Goal: Check status: Check status

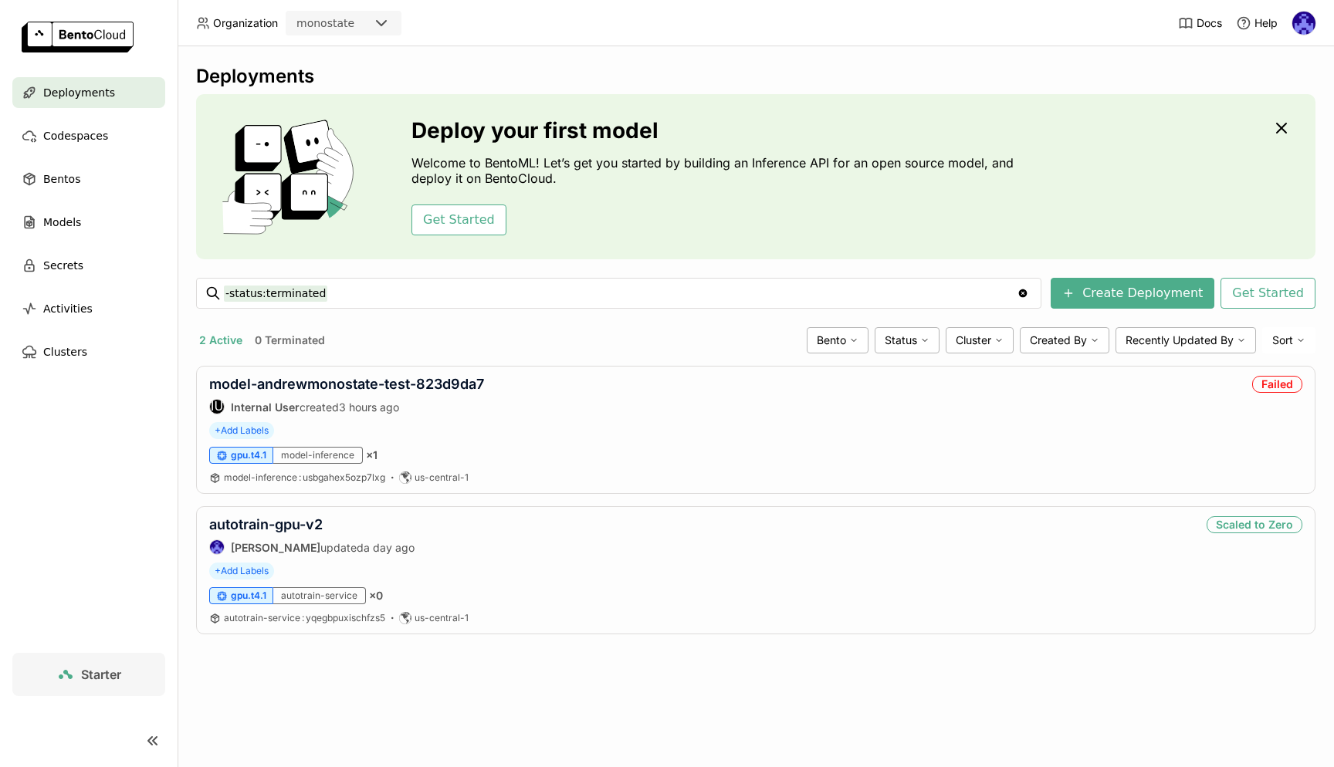
click at [496, 655] on div "Deployments Deploy your first model Welcome to BentoML! Let’s get you started b…" at bounding box center [755, 361] width 1119 height 593
click at [408, 383] on link "model-andrewmonostate-test-823d9da7" at bounding box center [346, 384] width 275 height 16
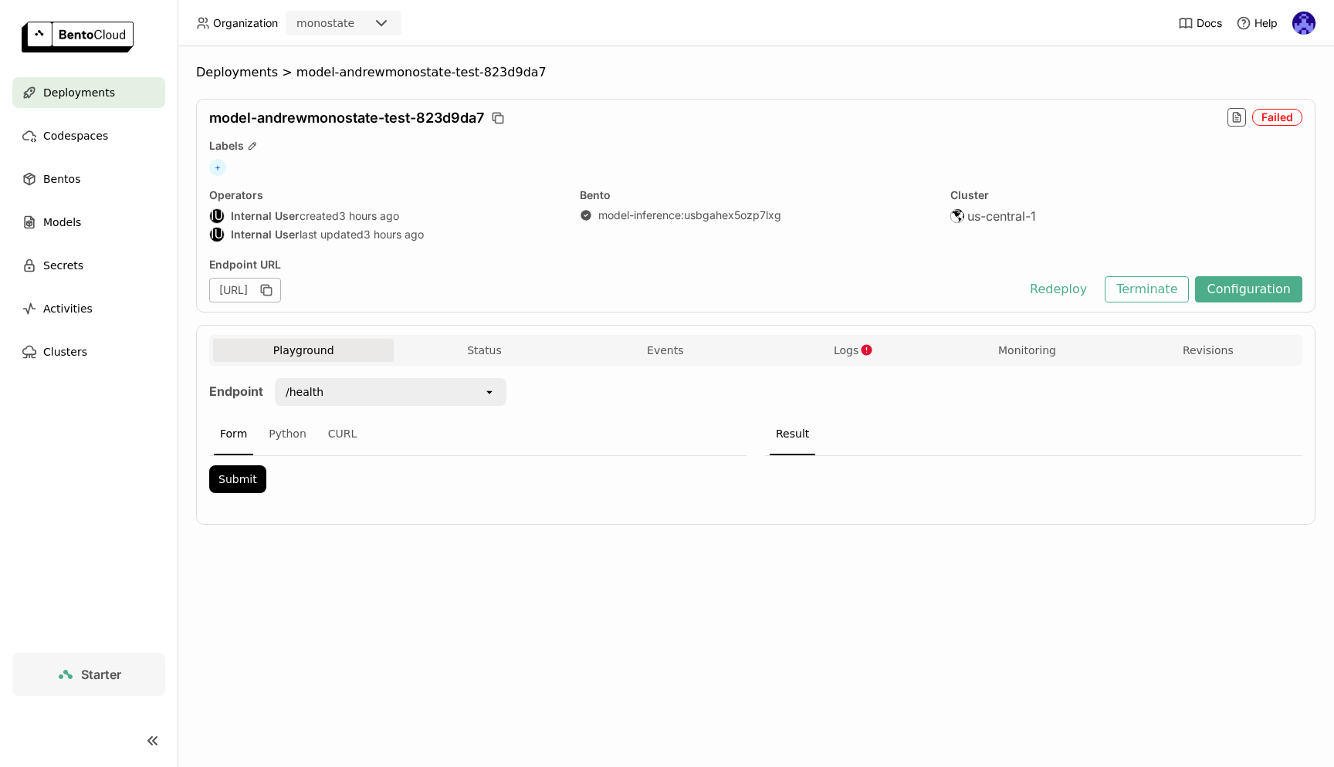
scroll to position [1, 1]
click at [886, 356] on button "Logs" at bounding box center [846, 350] width 181 height 23
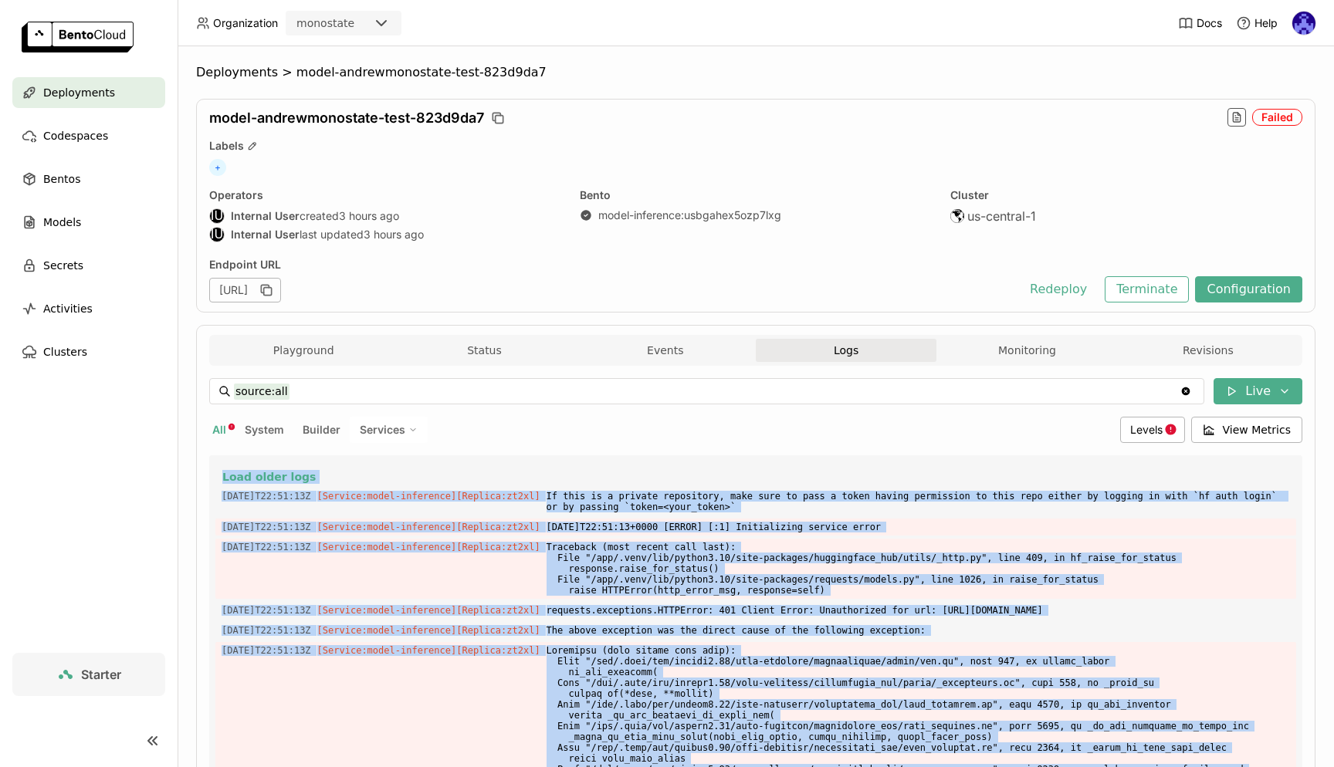
drag, startPoint x: 886, startPoint y: 659, endPoint x: 204, endPoint y: 469, distance: 708.4
click at [204, 469] on div "Playground Status Events Logs Monitoring Revisions Endpoint /health open Form P…" at bounding box center [755, 633] width 1119 height 616
copy div "Load older logs [DATE]T22:51:13Z [Service:model-inference] [Replica: zt2xl ] If…"
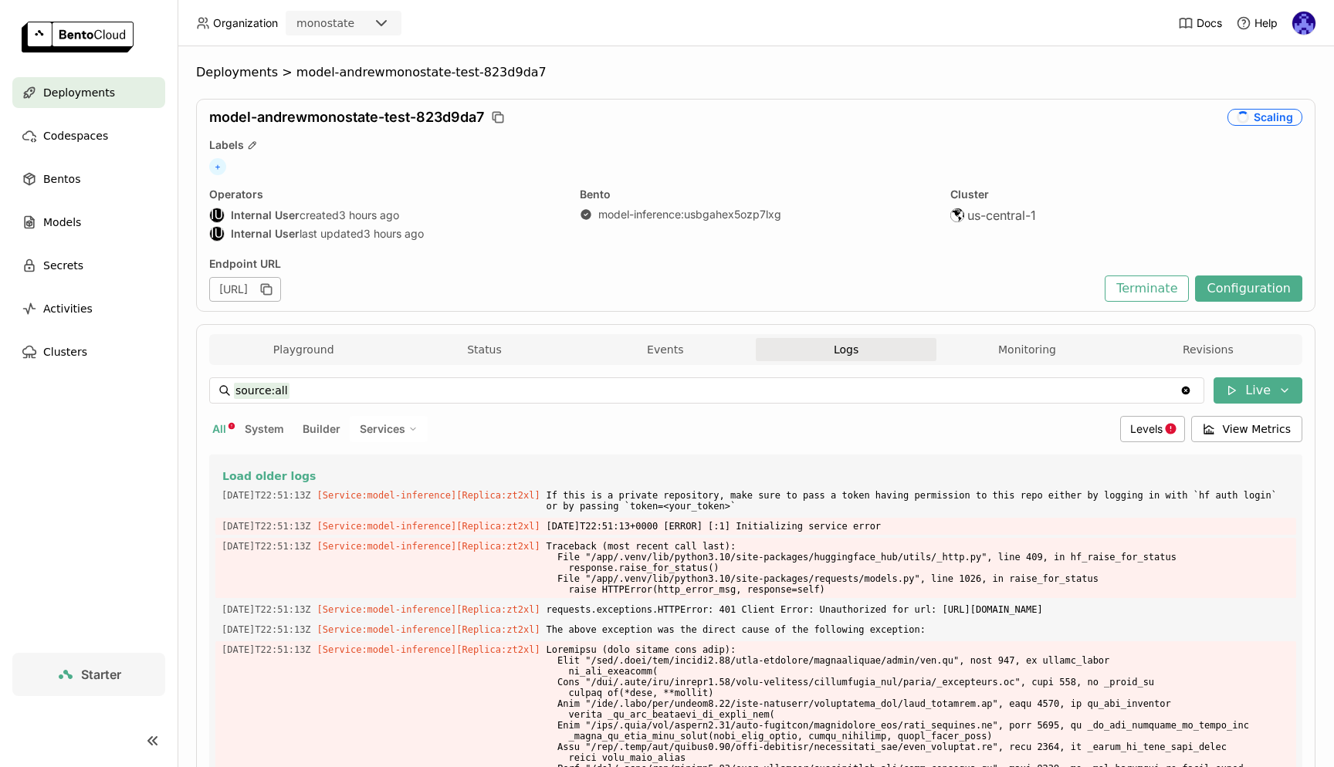
click at [281, 291] on div "[URL]" at bounding box center [245, 289] width 72 height 25
click at [387, 157] on div "model-andrewmonostate-test-823d9da7 Scaling Labels + Operators IU Internal User…" at bounding box center [755, 205] width 1119 height 213
click at [112, 98] on div "Deployments" at bounding box center [88, 92] width 153 height 31
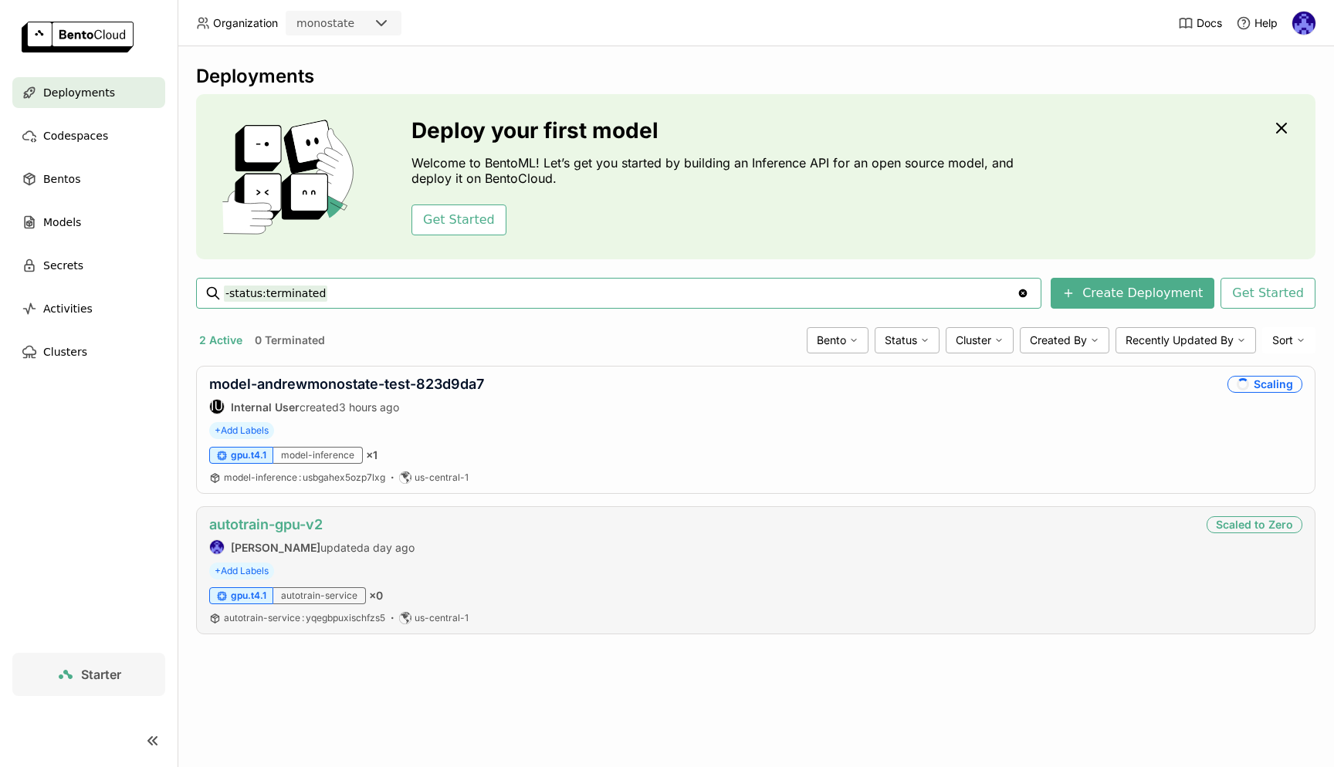
click at [273, 528] on link "autotrain-gpu-v2" at bounding box center [265, 524] width 113 height 16
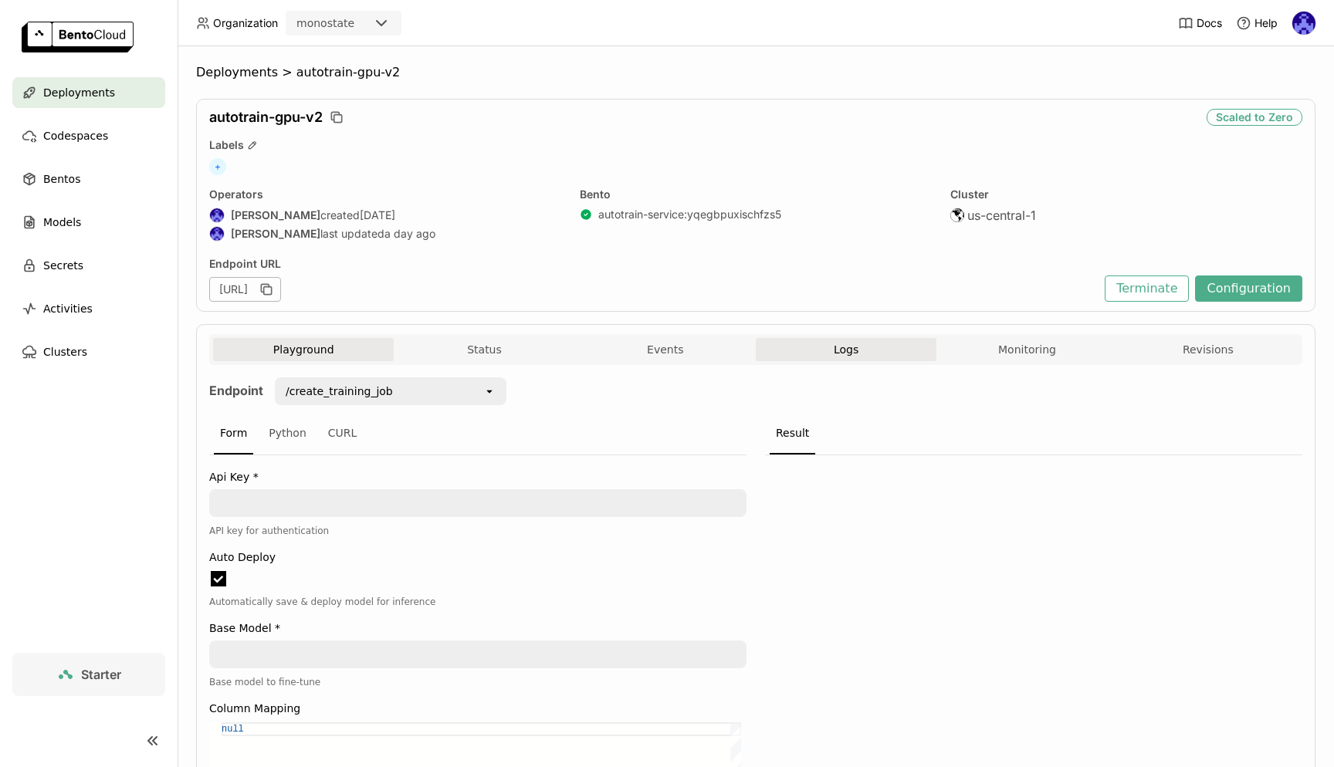
click at [835, 354] on span "Logs" at bounding box center [846, 350] width 25 height 14
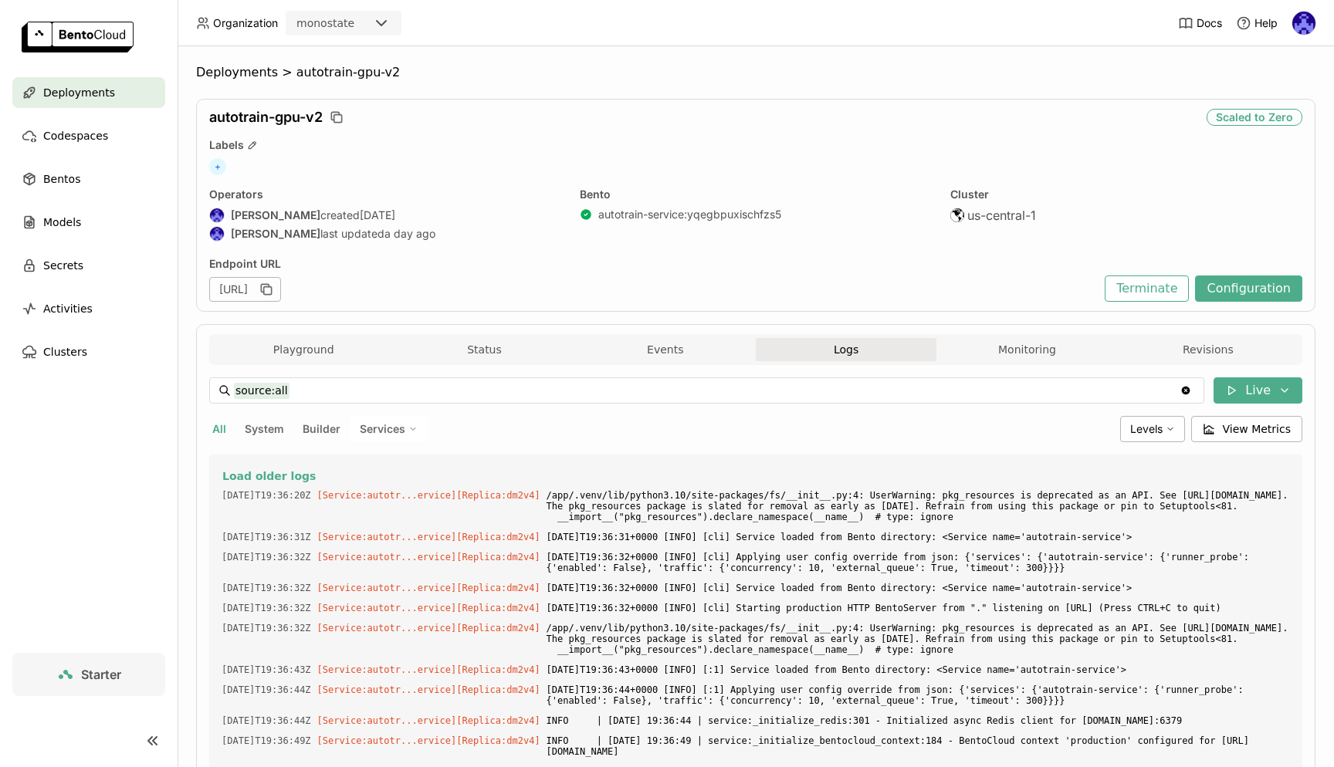
drag, startPoint x: 995, startPoint y: 662, endPoint x: 207, endPoint y: 464, distance: 812.6
click at [207, 464] on div "Playground Status Events Logs Monitoring Revisions Endpoint /create_training_jo…" at bounding box center [755, 632] width 1119 height 616
copy div "Load older logs [DATE]T19:36:20Z [Service:autotr...ervice] [Replica: dm2v4 ] /a…"
